Goal: Check status: Check status

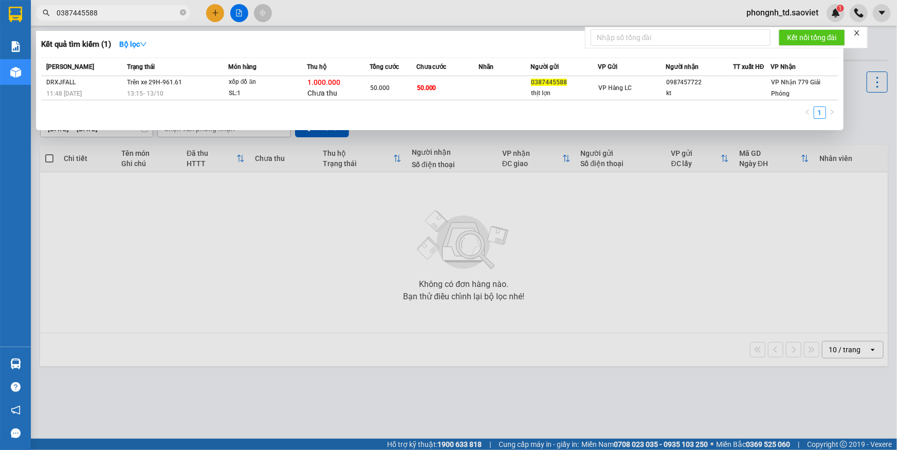
type input "0387445588"
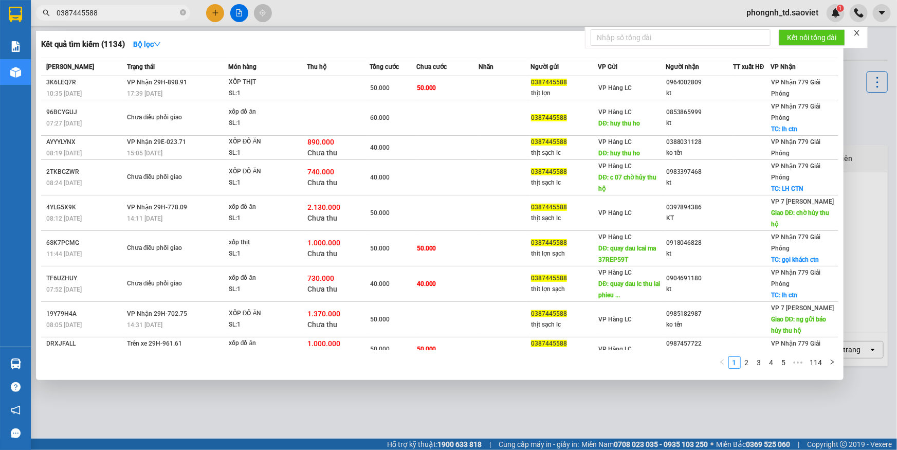
drag, startPoint x: 184, startPoint y: 11, endPoint x: 162, endPoint y: 15, distance: 21.9
click at [183, 12] on icon "close-circle" at bounding box center [183, 12] width 6 height 6
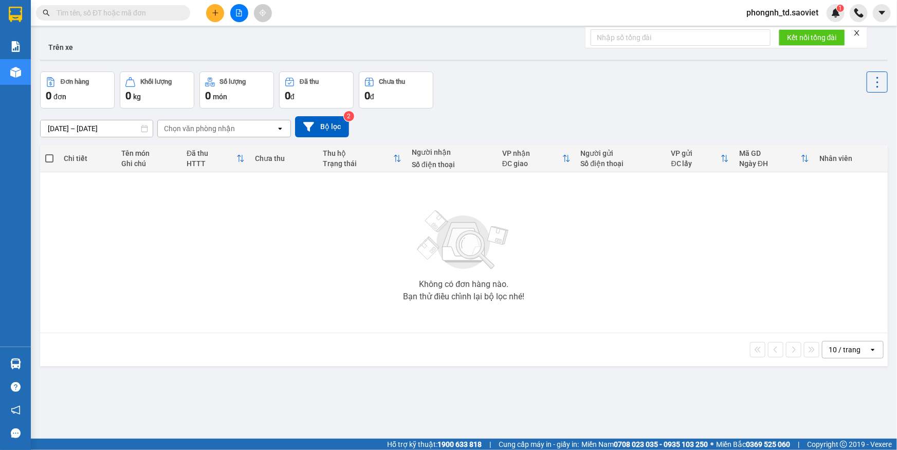
click at [160, 15] on input "text" at bounding box center [117, 12] width 121 height 11
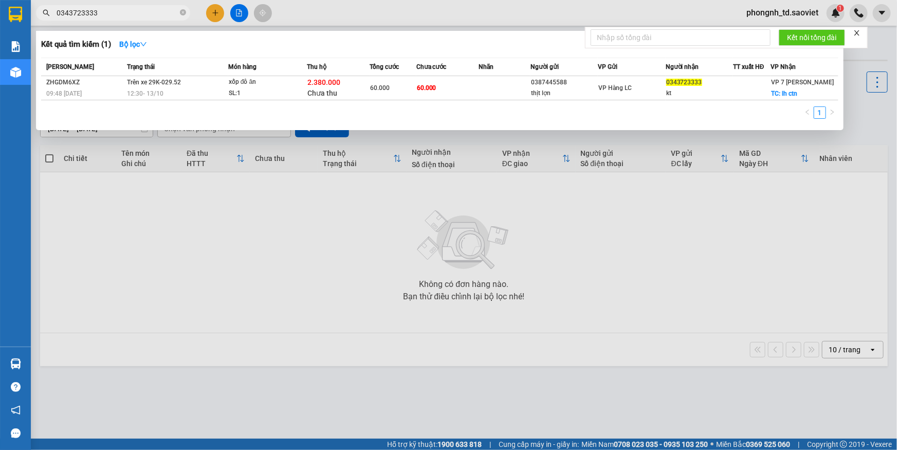
type input "0343723333"
click at [184, 10] on icon "close-circle" at bounding box center [183, 12] width 6 height 6
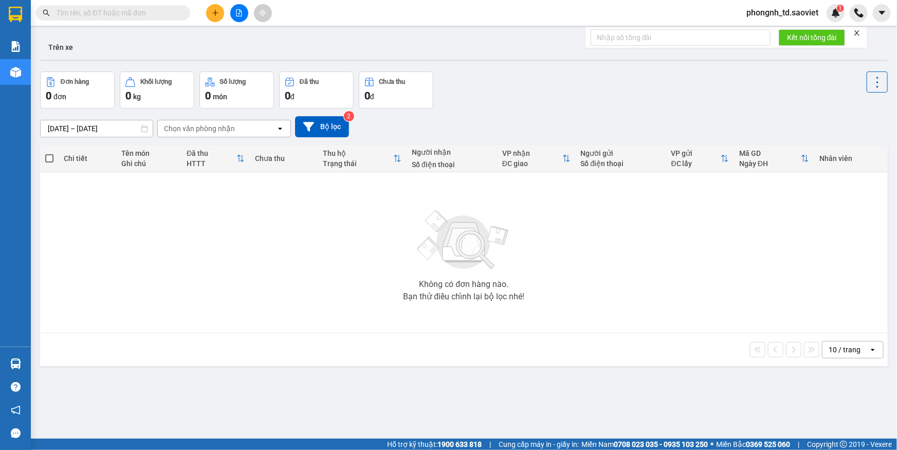
click at [155, 12] on input "text" at bounding box center [117, 12] width 121 height 11
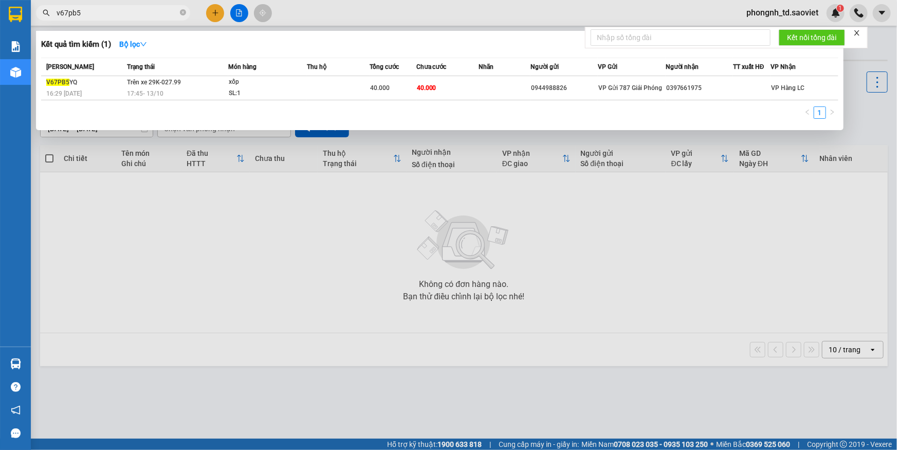
type input "v67pb5"
click at [184, 11] on icon "close-circle" at bounding box center [183, 12] width 6 height 6
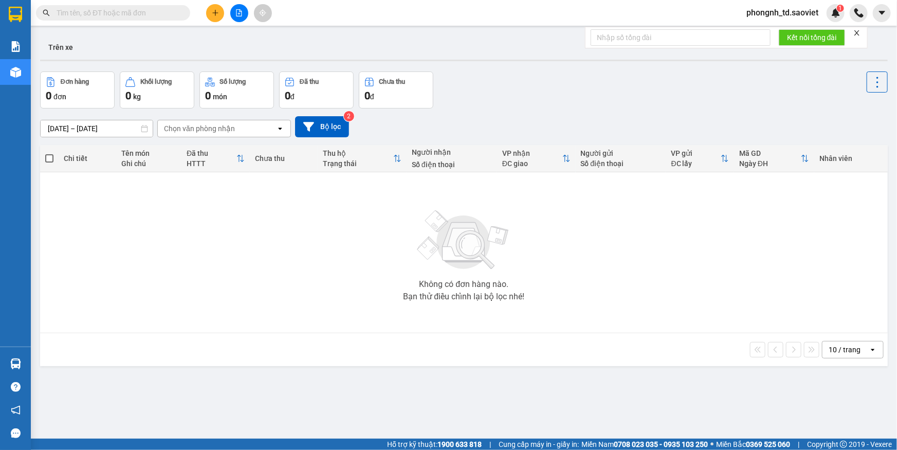
click at [130, 15] on input "text" at bounding box center [117, 12] width 121 height 11
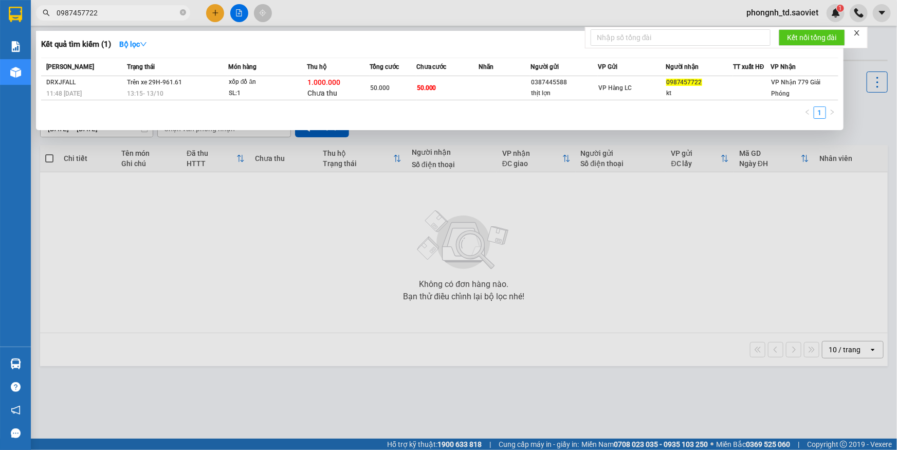
type input "0987457722"
click at [180, 12] on icon "close-circle" at bounding box center [183, 12] width 6 height 6
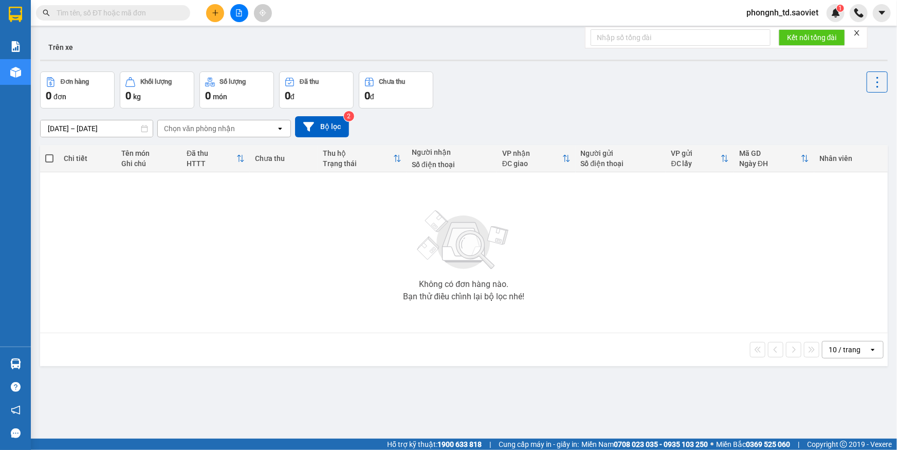
click at [115, 14] on input "text" at bounding box center [117, 12] width 121 height 11
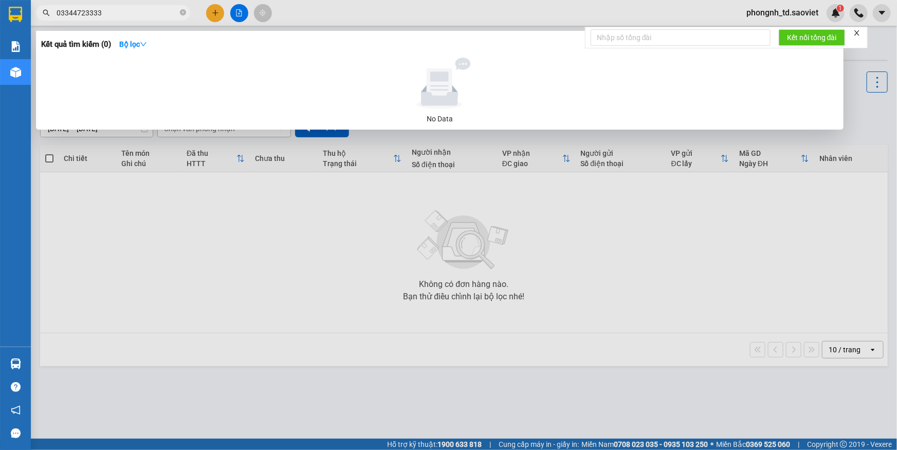
click at [66, 15] on input "03344723333" at bounding box center [117, 12] width 121 height 11
click at [71, 12] on input "0344723333" at bounding box center [117, 12] width 121 height 11
type input "0343723333"
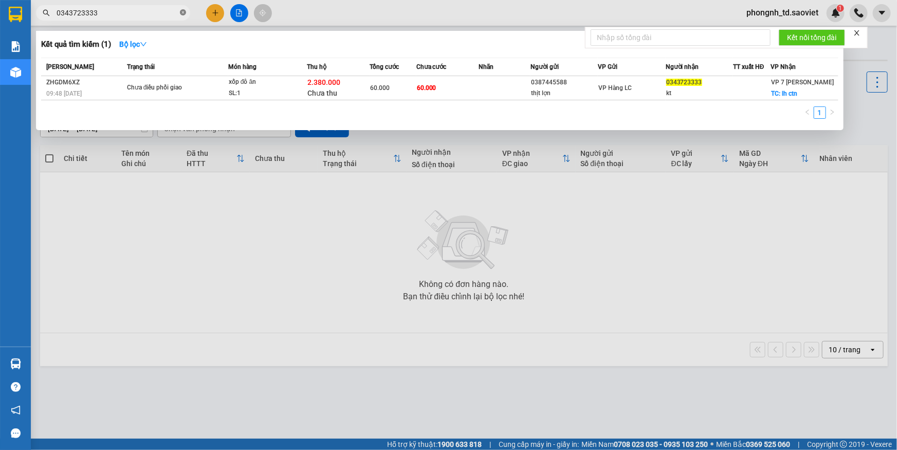
click at [184, 12] on icon "close-circle" at bounding box center [183, 12] width 6 height 6
